Goal: Information Seeking & Learning: Learn about a topic

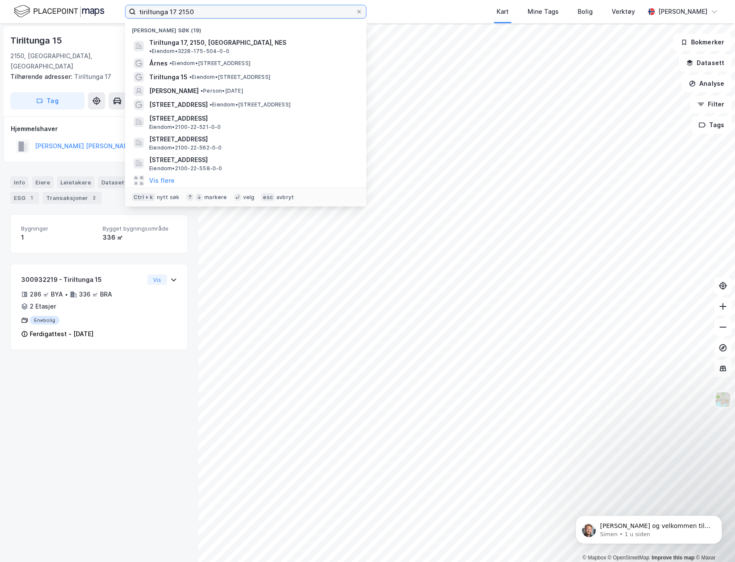
drag, startPoint x: 96, startPoint y: 14, endPoint x: 55, endPoint y: 19, distance: 41.7
click at [44, 14] on div "tiriltunga 17 2150 Nylige søk (19) Tiriltunga 17, 2150, [GEOGRAPHIC_DATA], [GEO…" at bounding box center [367, 11] width 735 height 23
paste input "Vei 232-565"
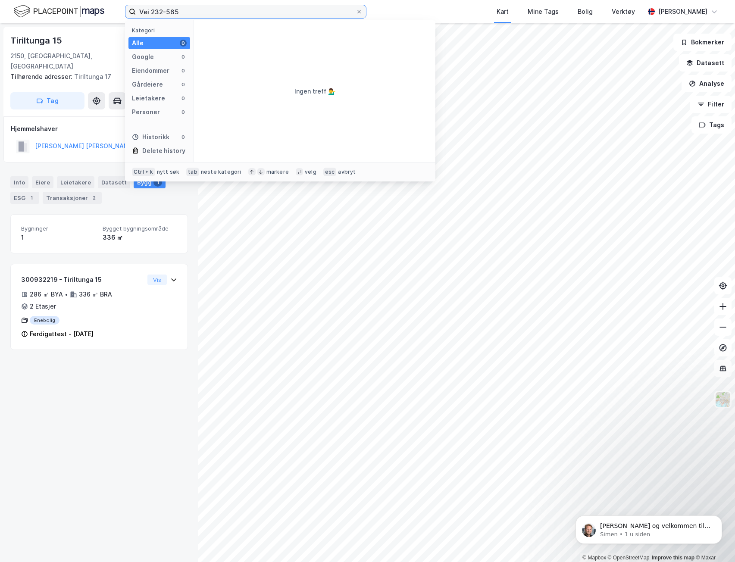
drag, startPoint x: 208, startPoint y: 9, endPoint x: 6, endPoint y: -4, distance: 203.1
click at [6, 0] on html "Vei 232-565 Kategori Alle 0 Google 0 Eiendommer 0 Gårdeiere 0 Leietakere 0 Pers…" at bounding box center [367, 281] width 735 height 562
type input "Vei 232-565"
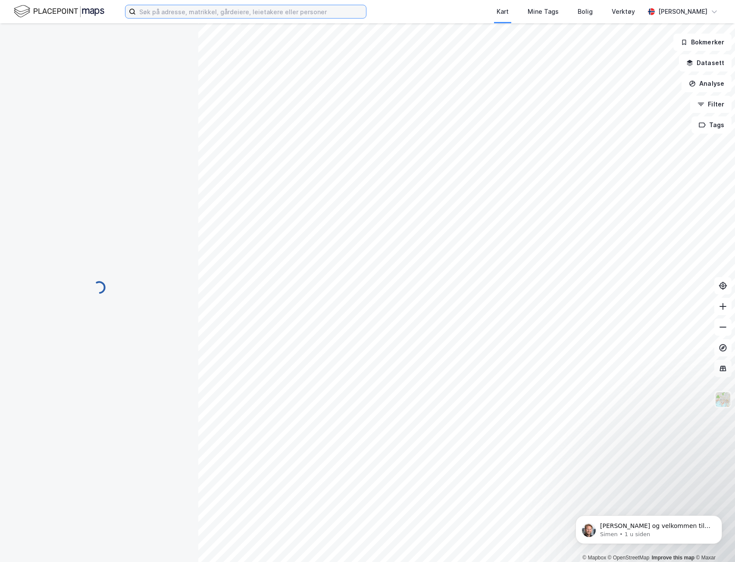
click at [197, 13] on input at bounding box center [251, 11] width 230 height 13
paste input "Vei 232-565"
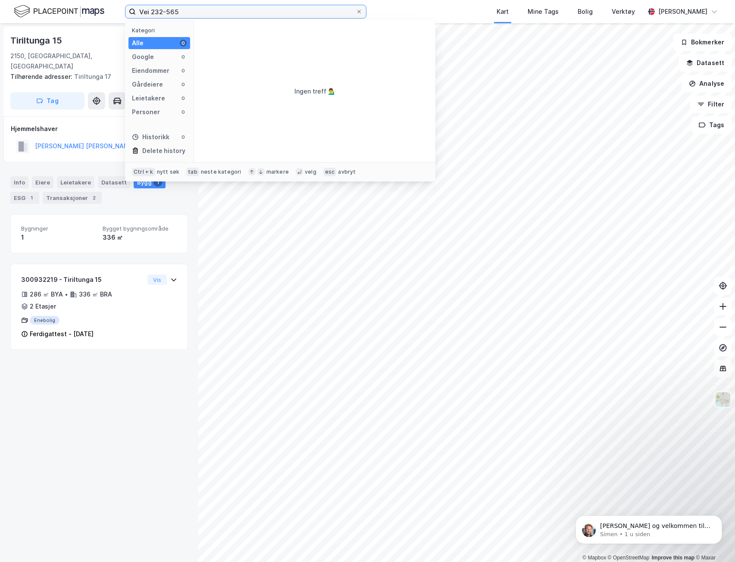
click at [169, 11] on input "Vei 232-565" at bounding box center [246, 11] width 220 height 13
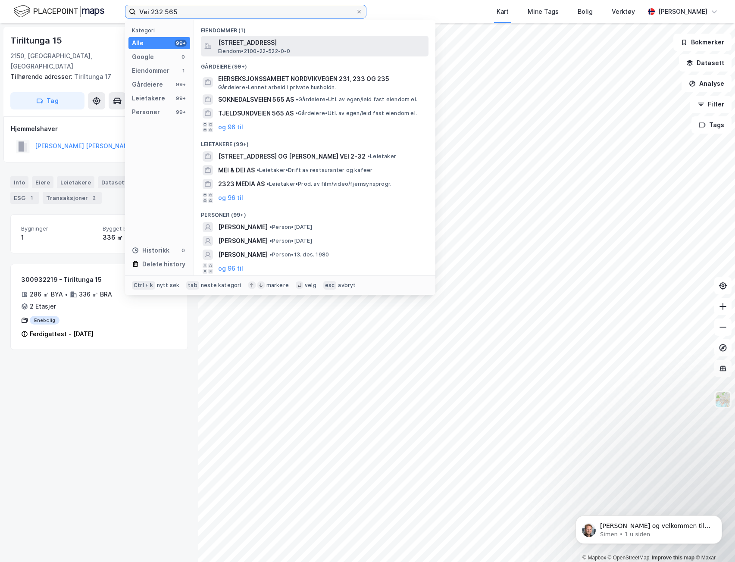
type input "Vei 232 565"
click at [256, 50] on span "Eiendom • 2100-22-522-0-0" at bounding box center [254, 51] width 72 height 7
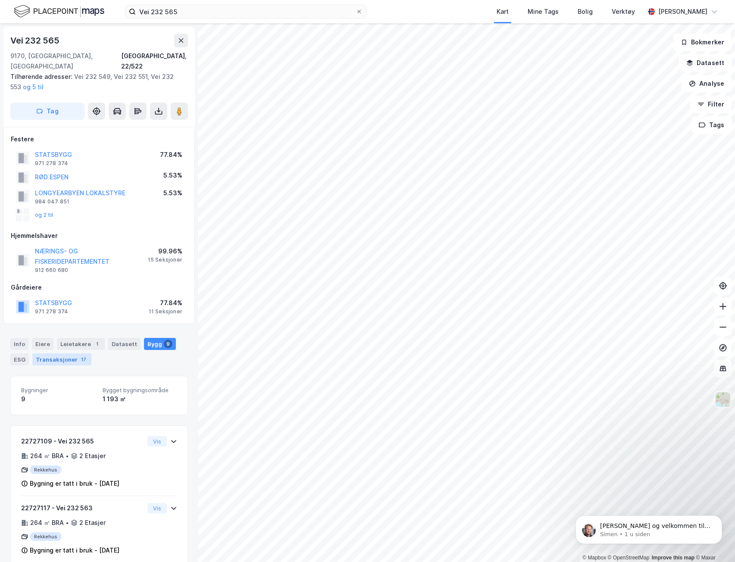
click at [72, 354] on div "Transaksjoner 17" at bounding box center [61, 360] width 59 height 12
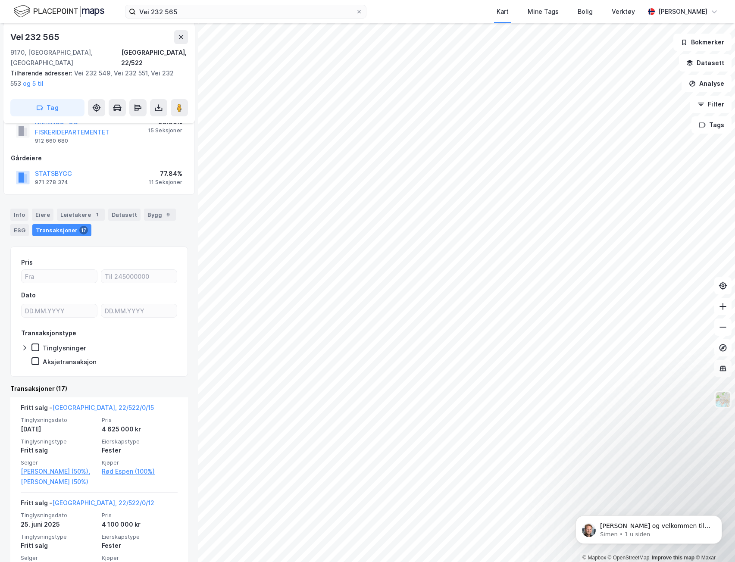
scroll to position [302, 0]
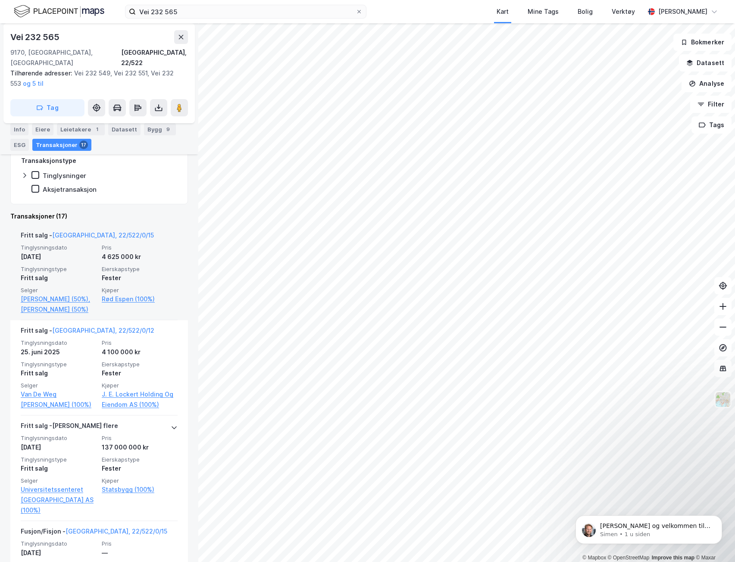
click at [59, 252] on div "4. sep. 2025" at bounding box center [59, 257] width 76 height 10
click at [91, 232] on link "Svalbard, 22/522/0/15" at bounding box center [103, 235] width 102 height 7
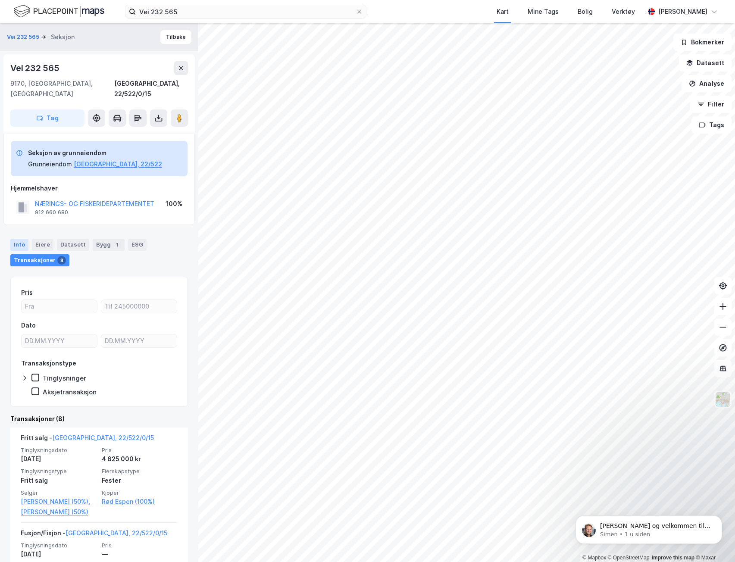
click at [25, 239] on div "Info" at bounding box center [19, 245] width 18 height 12
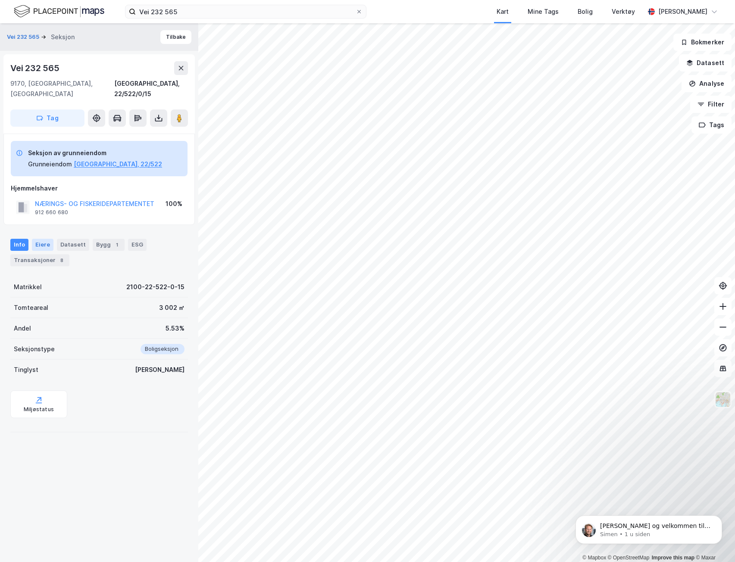
click at [45, 239] on div "Eiere" at bounding box center [43, 245] width 22 height 12
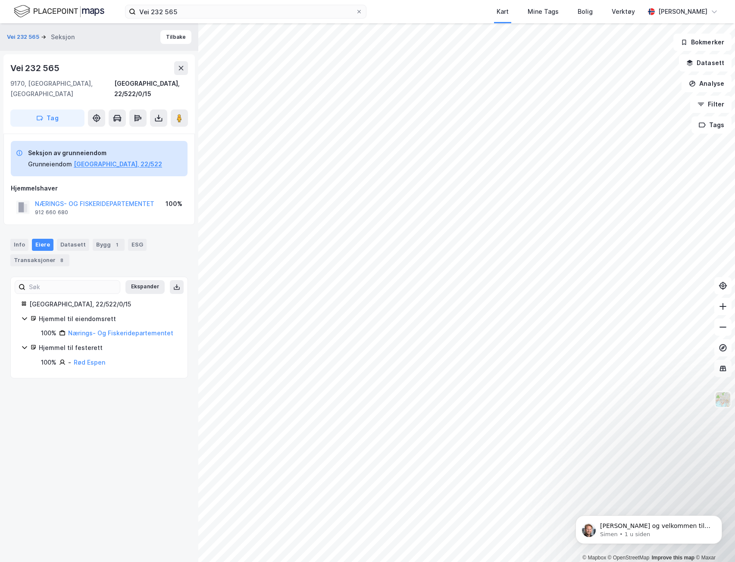
click at [24, 344] on icon at bounding box center [24, 347] width 7 height 7
click at [25, 315] on icon at bounding box center [24, 318] width 7 height 7
click at [25, 316] on icon at bounding box center [24, 318] width 3 height 5
click at [43, 399] on div "Vei 232 565 Seksjon Tilbake Vei 232 565 9170, Longyearbyen, Svalbard Svalbard, …" at bounding box center [99, 292] width 198 height 539
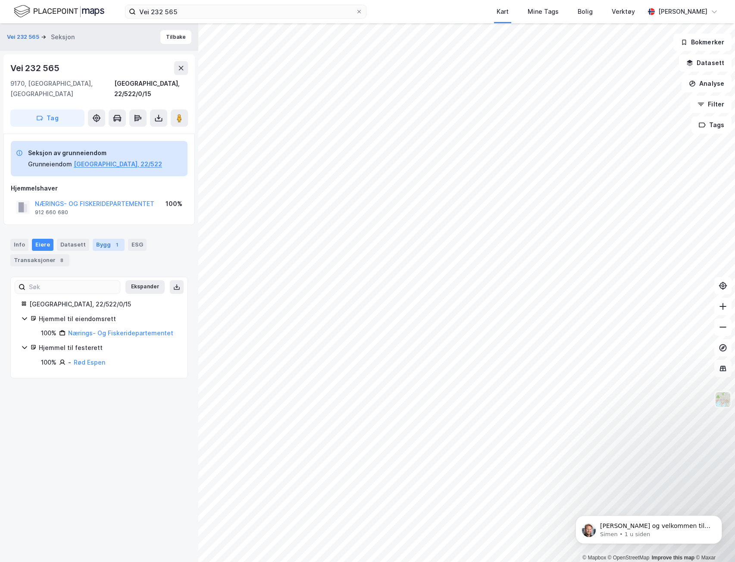
click at [100, 239] on div "Bygg 1" at bounding box center [109, 245] width 32 height 12
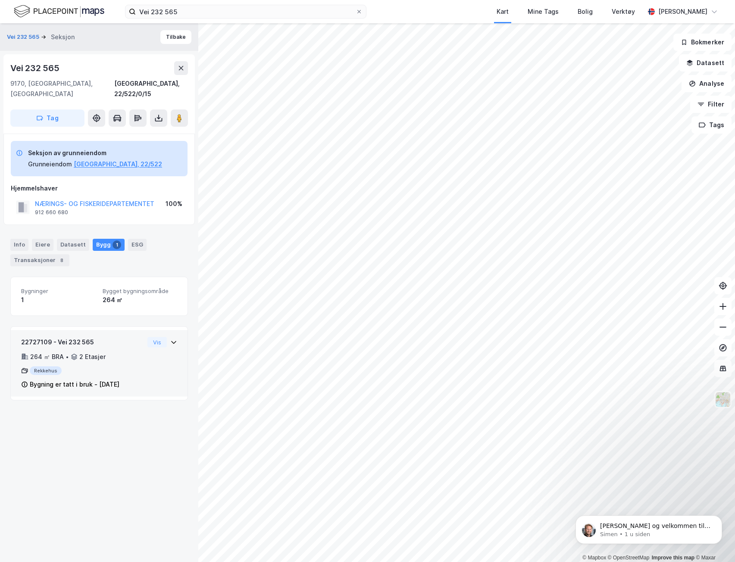
click at [114, 367] on div "Rekkehus" at bounding box center [82, 371] width 123 height 9
click at [115, 367] on div "Rekkehus" at bounding box center [82, 371] width 123 height 9
click at [22, 239] on div "Info" at bounding box center [19, 245] width 18 height 12
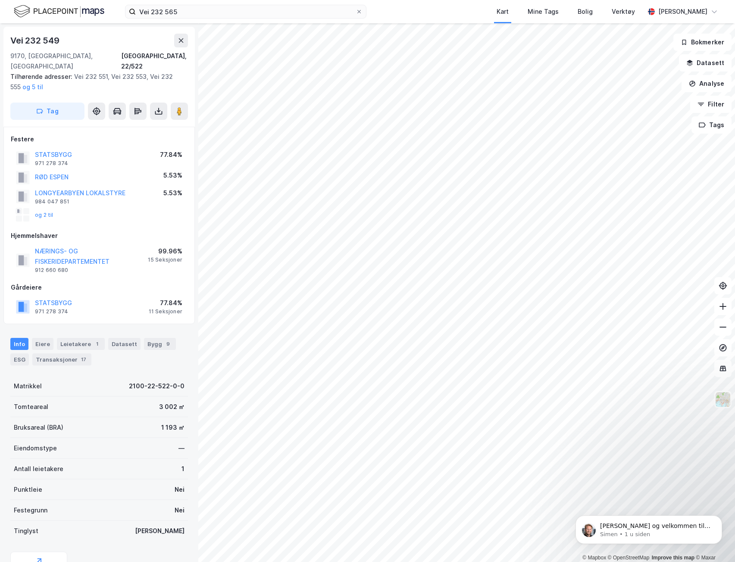
scroll to position [70, 0]
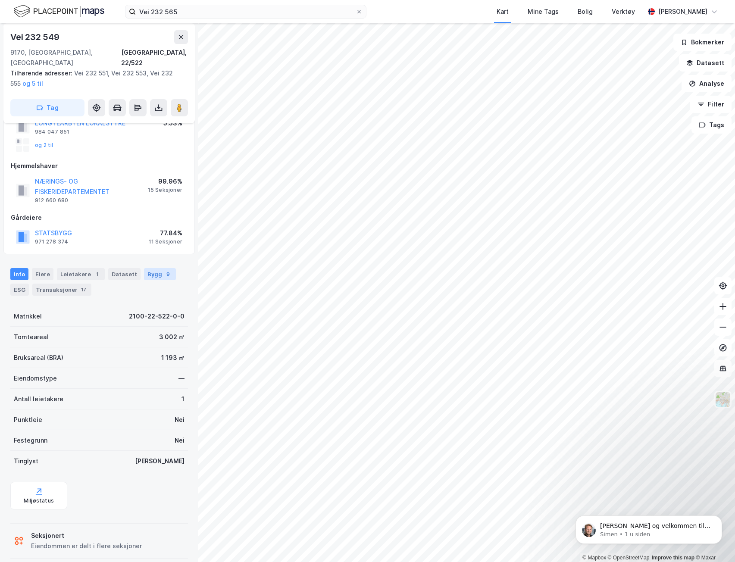
click at [144, 268] on div "Bygg 9" at bounding box center [160, 274] width 32 height 12
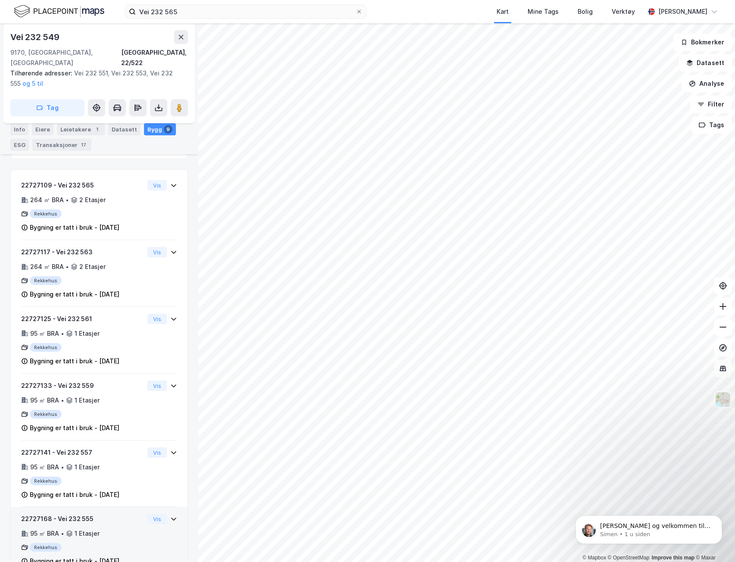
scroll to position [213, 0]
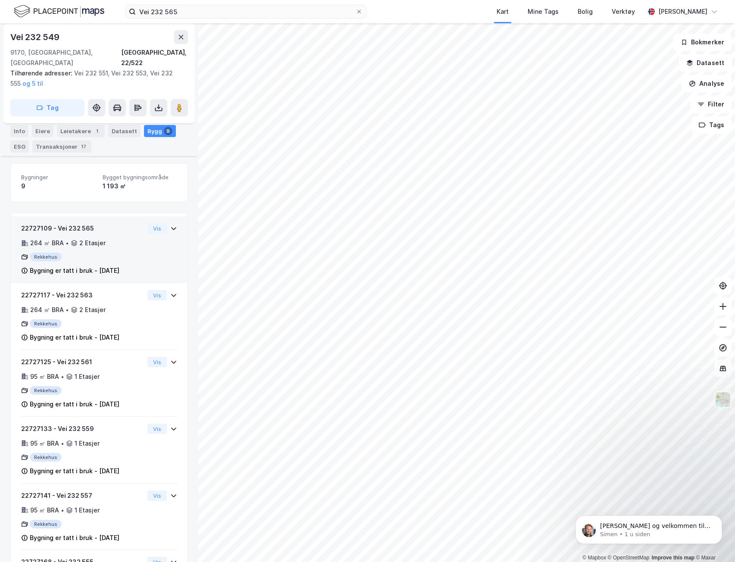
click at [75, 266] on div "Bygning er tatt i bruk - 23. mai 2007" at bounding box center [75, 271] width 90 height 10
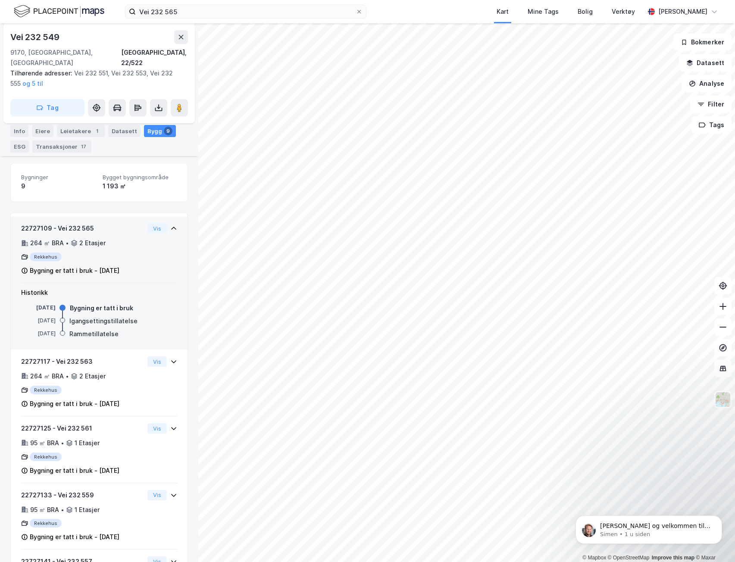
click at [64, 223] on div "22727109 - Vei 232 565" at bounding box center [82, 228] width 123 height 10
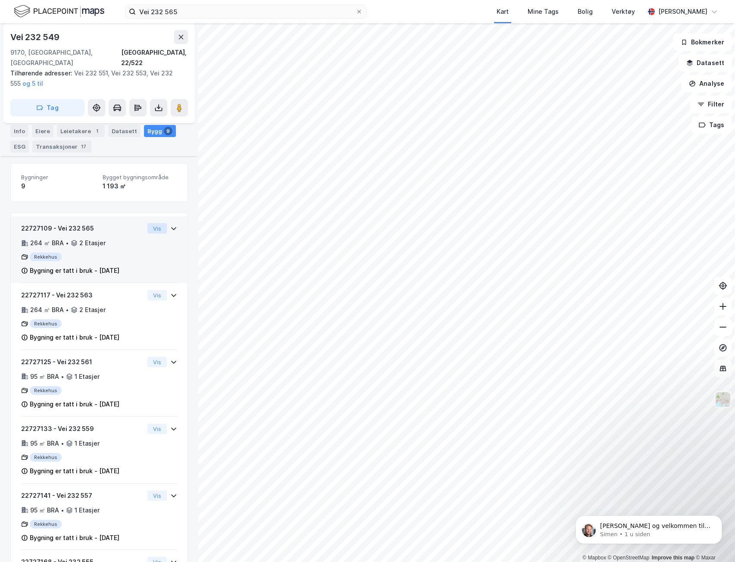
click at [147, 223] on button "Vis" at bounding box center [156, 228] width 19 height 10
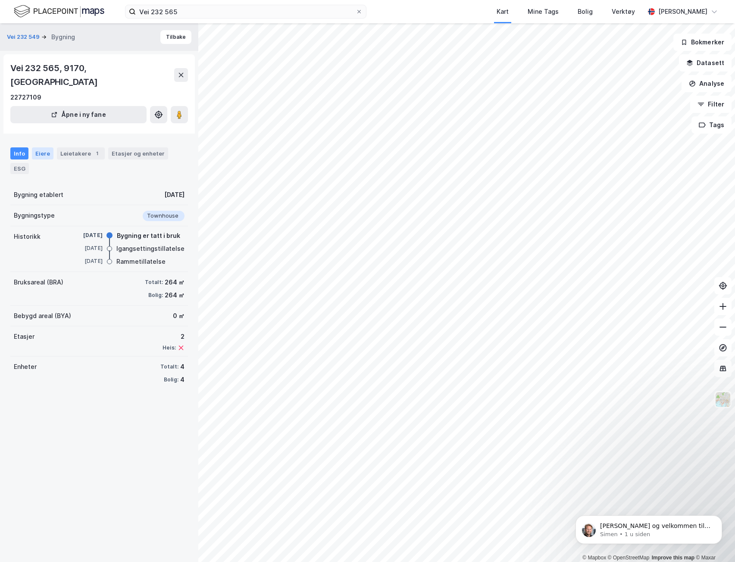
click at [43, 147] on div "Eiere" at bounding box center [43, 153] width 22 height 12
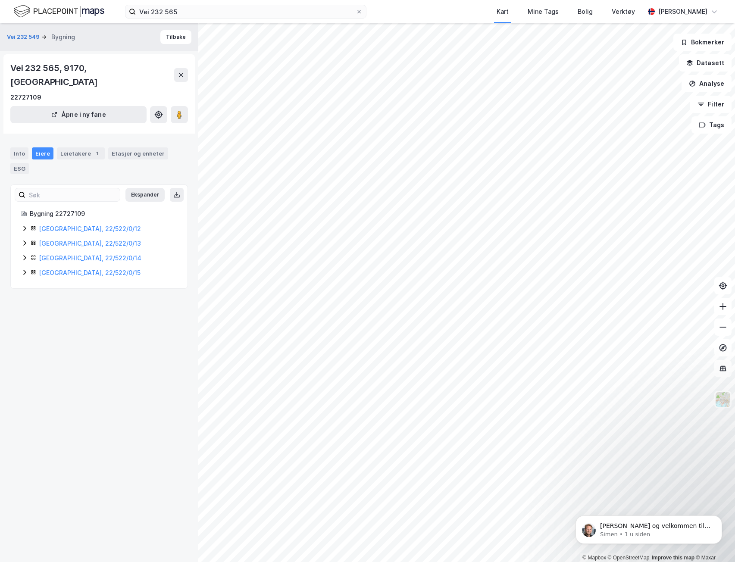
click at [23, 225] on icon at bounding box center [24, 228] width 7 height 7
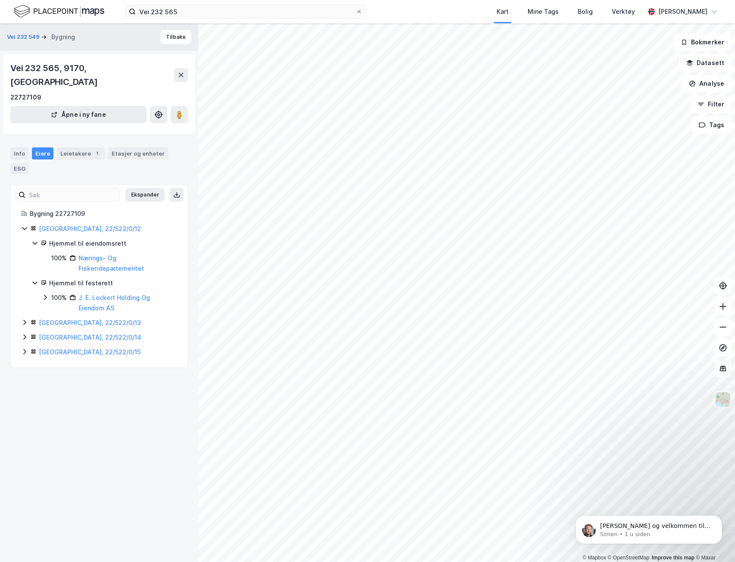
click at [23, 225] on icon at bounding box center [24, 228] width 7 height 7
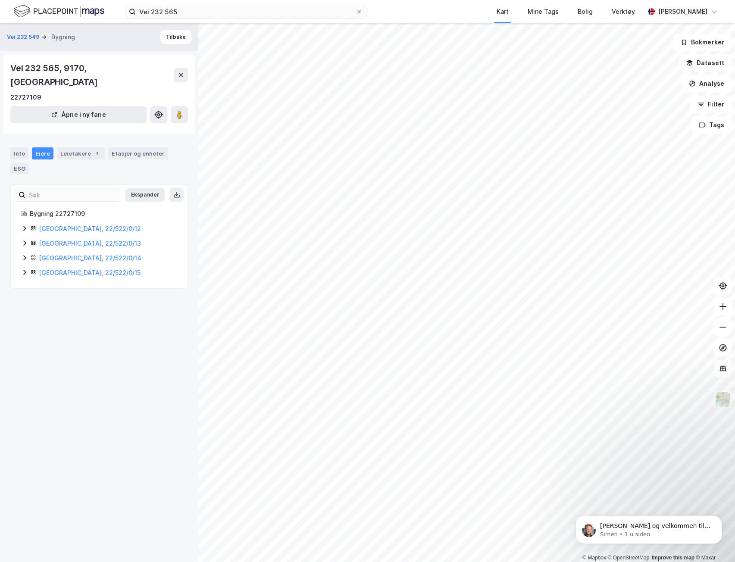
click at [26, 240] on icon at bounding box center [24, 243] width 7 height 7
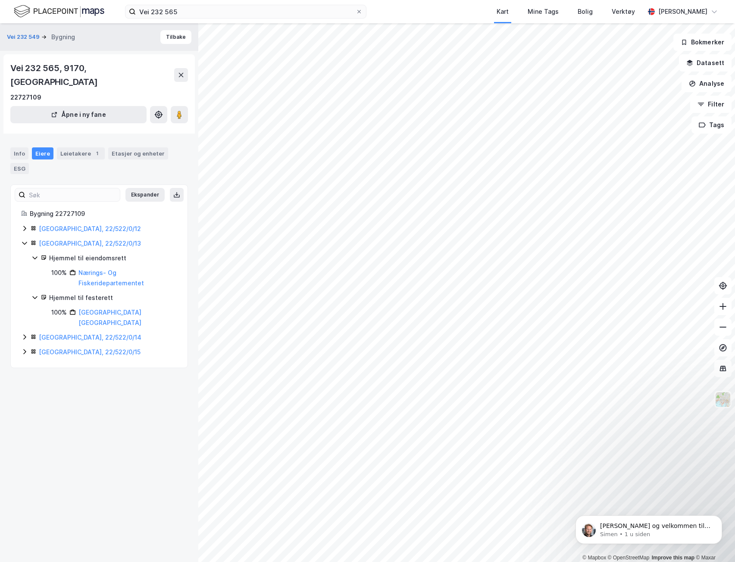
click at [26, 242] on icon at bounding box center [24, 243] width 5 height 3
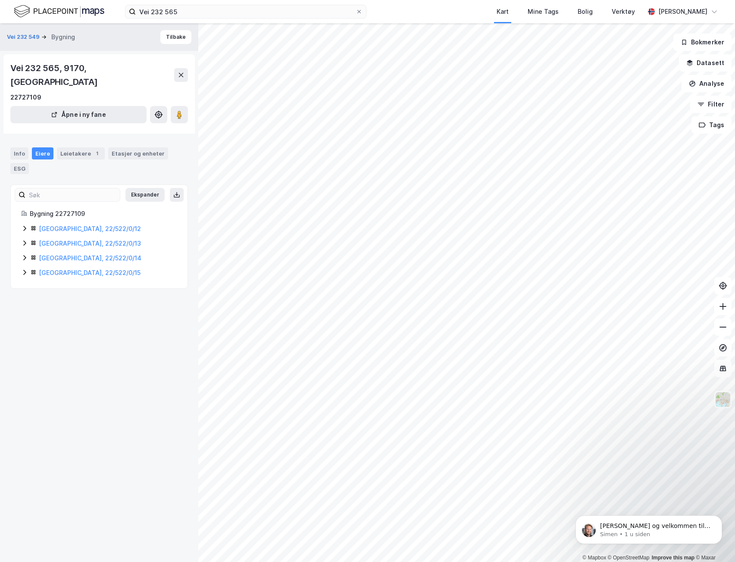
click at [25, 254] on icon at bounding box center [24, 257] width 7 height 7
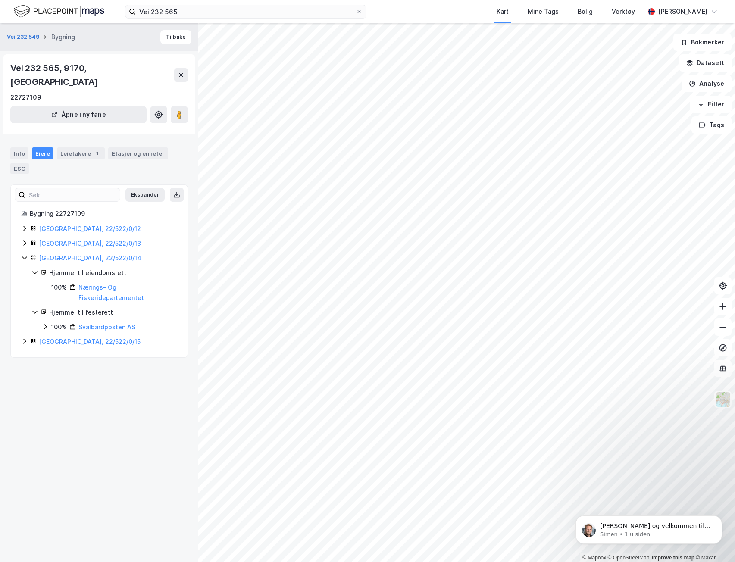
click at [25, 254] on icon at bounding box center [24, 257] width 7 height 7
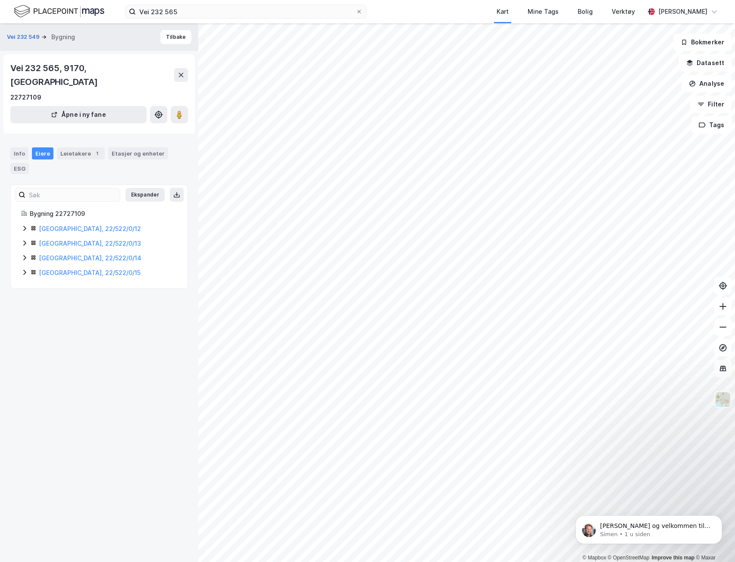
click at [24, 270] on icon at bounding box center [24, 272] width 3 height 5
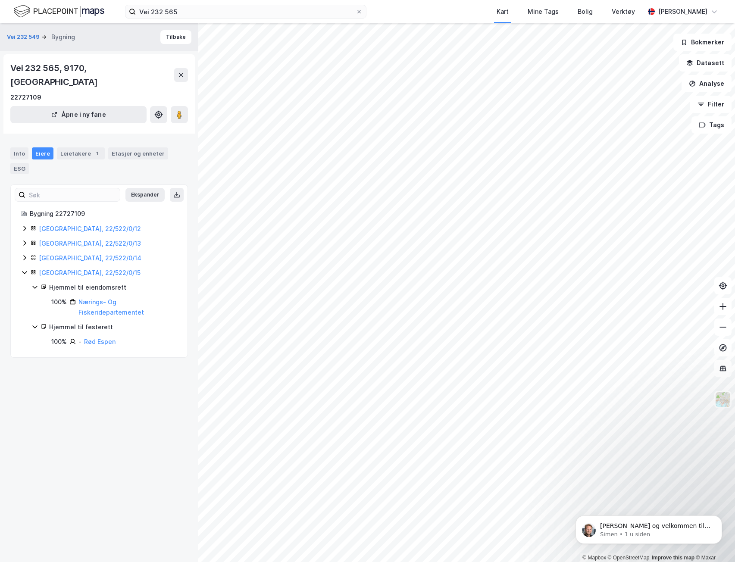
click at [24, 269] on icon at bounding box center [24, 272] width 7 height 7
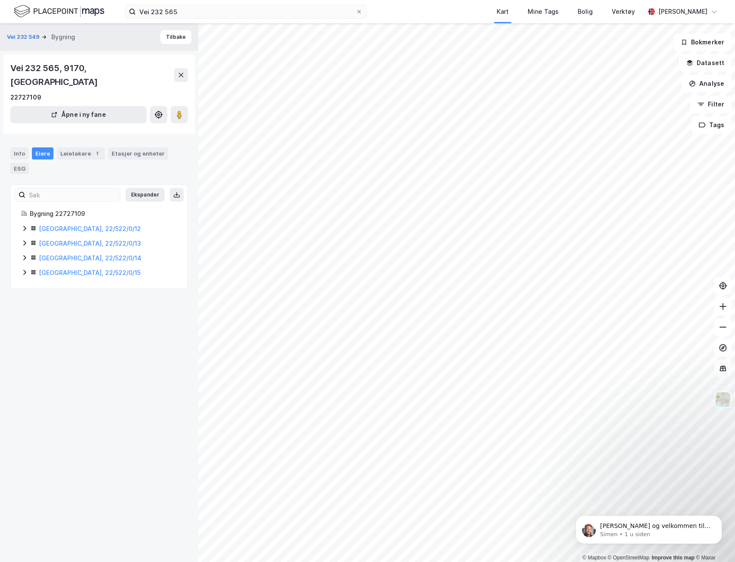
click at [28, 224] on div "Svalbard, 22/522/0/12" at bounding box center [99, 229] width 156 height 10
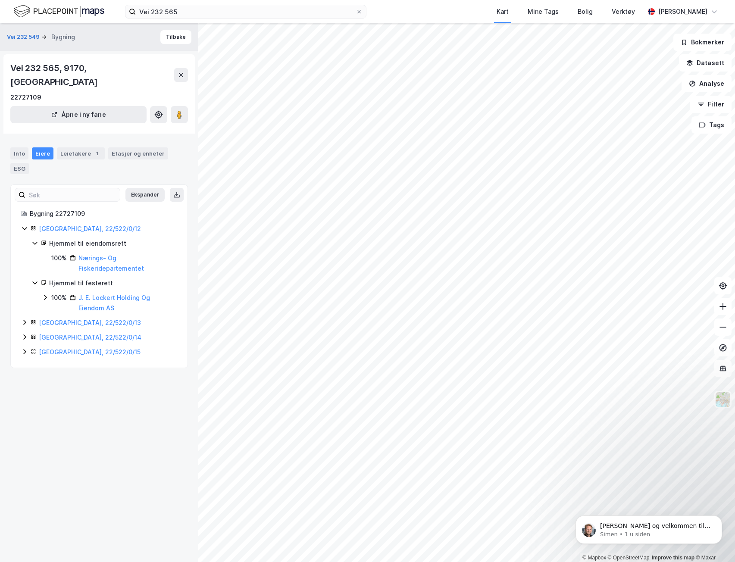
click at [24, 225] on icon at bounding box center [24, 228] width 7 height 7
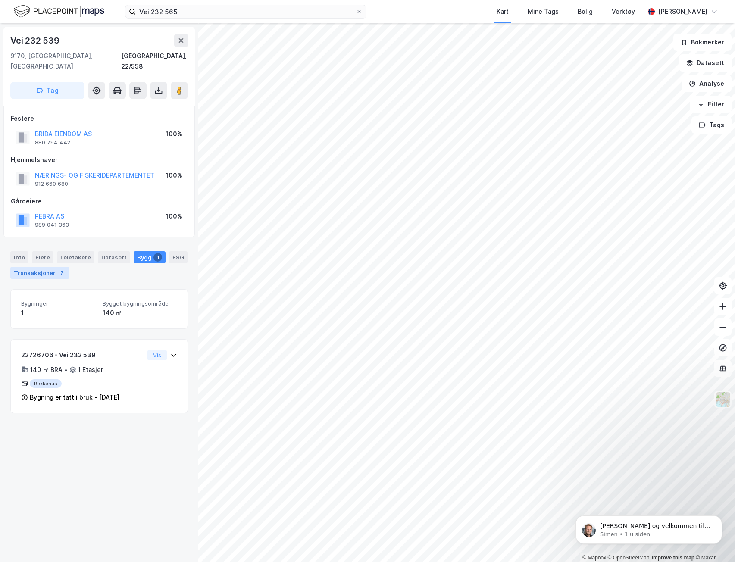
click at [60, 269] on div "7" at bounding box center [61, 273] width 9 height 9
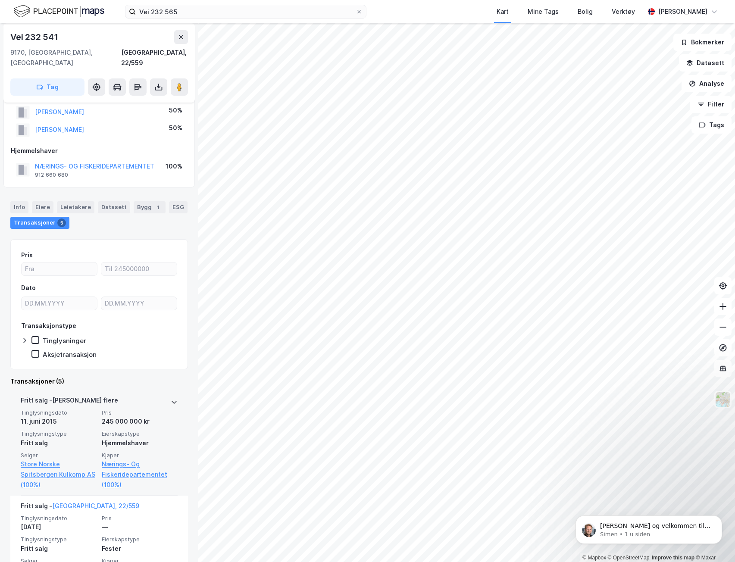
scroll to position [43, 0]
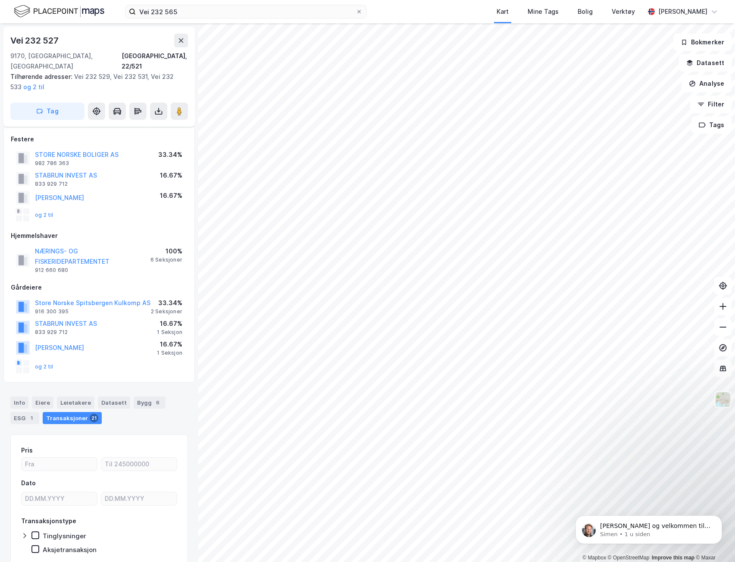
scroll to position [23, 0]
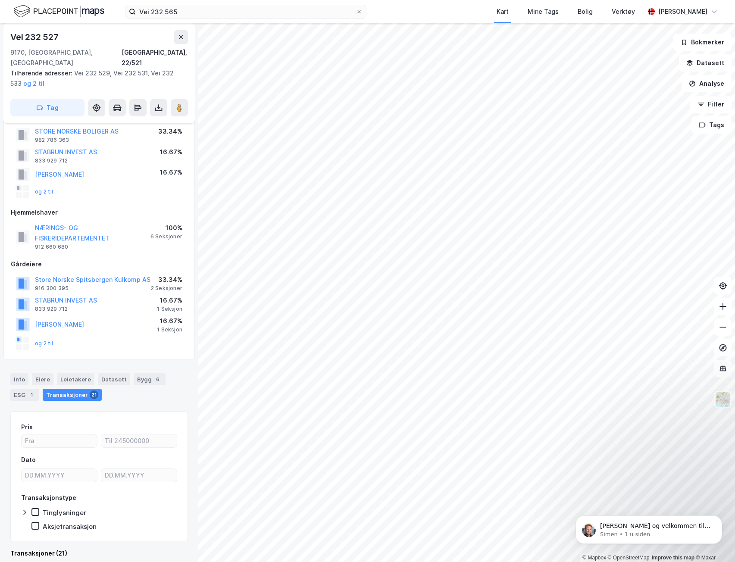
click at [55, 389] on div "Transaksjoner 21" at bounding box center [72, 395] width 59 height 12
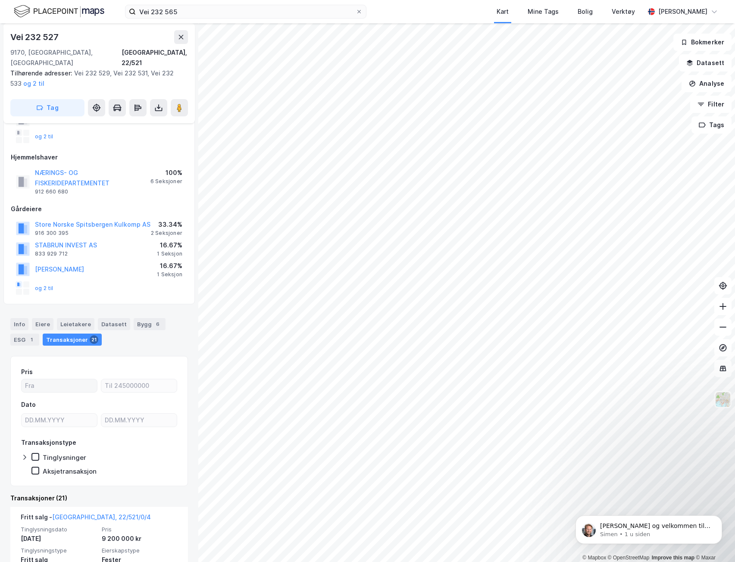
scroll to position [0, 0]
